Goal: Task Accomplishment & Management: Complete application form

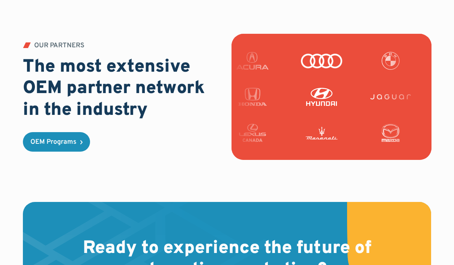
scroll to position [1956, 0]
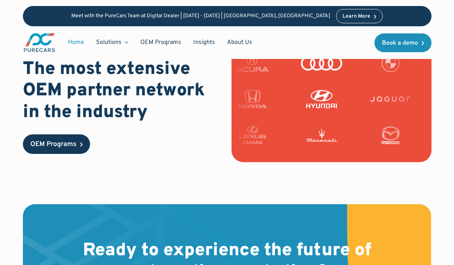
click at [64, 141] on div "OEM Programs" at bounding box center [53, 144] width 46 height 7
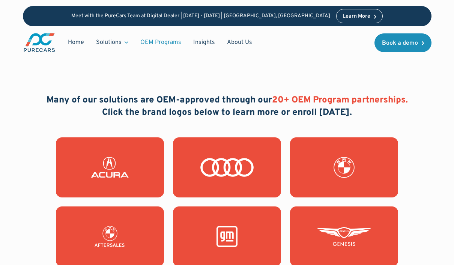
scroll to position [654, 0]
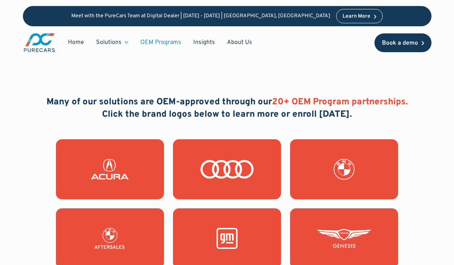
click at [403, 41] on div "Book a demo" at bounding box center [400, 43] width 36 height 6
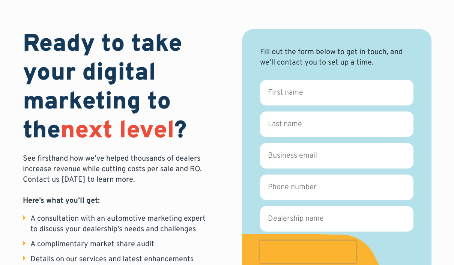
scroll to position [42, 0]
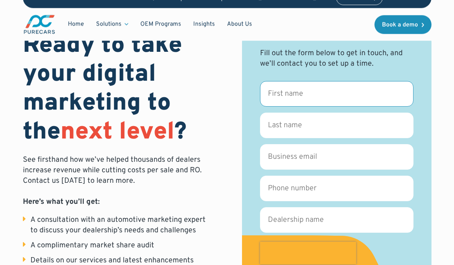
click at [357, 95] on input "First name *" at bounding box center [337, 94] width 154 height 26
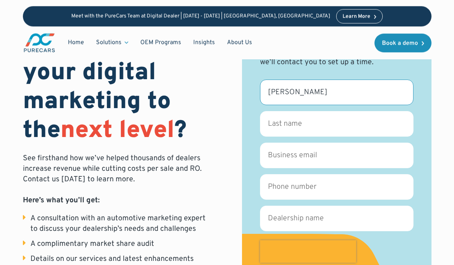
type input "Samantha"
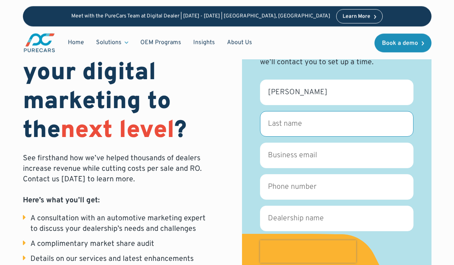
click at [323, 126] on input "Last name *" at bounding box center [337, 124] width 154 height 26
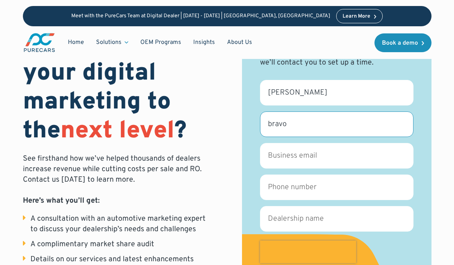
type input "bravo"
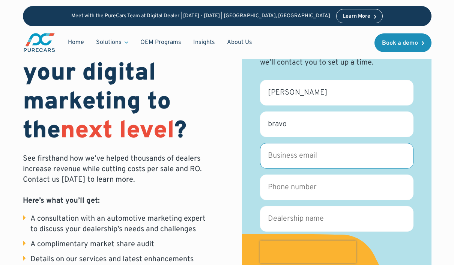
click at [323, 157] on input "Business email *" at bounding box center [337, 156] width 154 height 26
type input "sbravo@mattburnehonda.com"
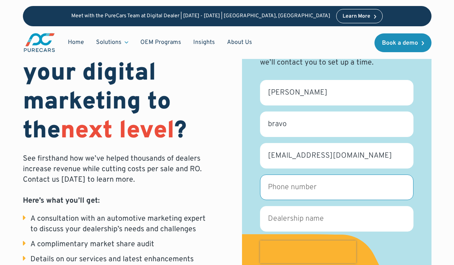
click at [339, 187] on input "Phone number *" at bounding box center [337, 188] width 154 height 26
type input "5705076687"
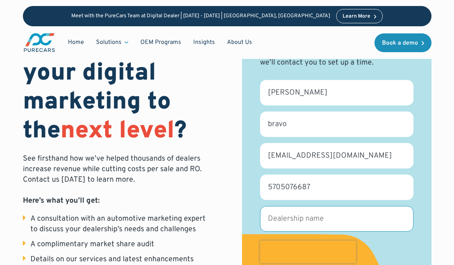
click at [318, 221] on input "Dealership name *" at bounding box center [337, 219] width 154 height 26
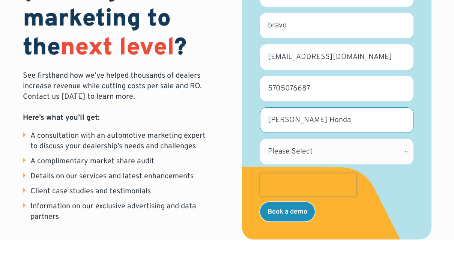
type input "Matt Burne Honda"
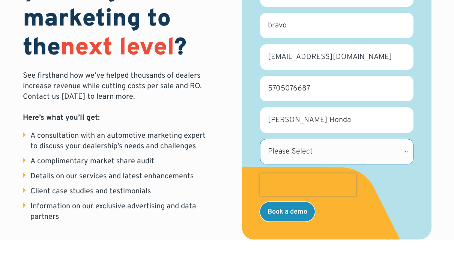
click at [363, 164] on select "Please Select Alabama Alaska Alberta Arizona Arkansas British Columbia Californ…" at bounding box center [337, 177] width 154 height 26
select select "PA"
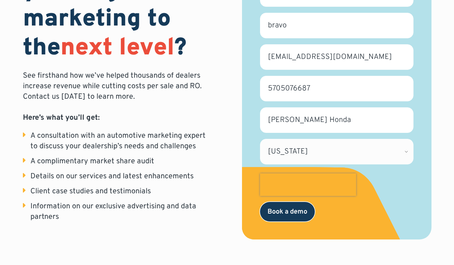
click at [290, 215] on input "Book a demo" at bounding box center [287, 212] width 55 height 20
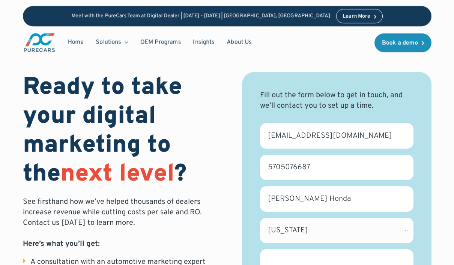
select select "PA"
